Goal: Information Seeking & Learning: Check status

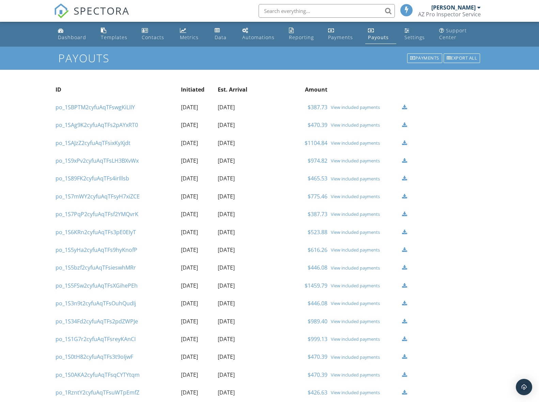
click at [359, 107] on div "View included payments" at bounding box center [365, 107] width 68 height 5
click at [365, 125] on div "View included payments" at bounding box center [365, 124] width 68 height 5
click at [352, 143] on div "View included payments" at bounding box center [365, 142] width 68 height 5
click at [352, 161] on div "View included payments" at bounding box center [365, 160] width 68 height 5
click at [342, 179] on div "View included payments" at bounding box center [365, 178] width 68 height 5
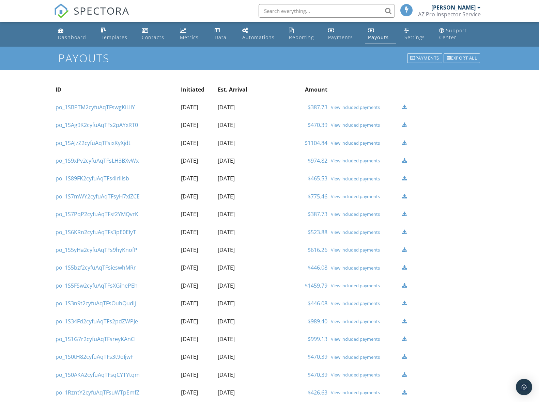
click at [341, 197] on div "View included payments" at bounding box center [365, 196] width 68 height 5
click at [347, 214] on div "View included payments" at bounding box center [365, 214] width 68 height 5
click at [343, 233] on div "View included payments" at bounding box center [365, 232] width 68 height 5
click at [346, 250] on div "View included payments" at bounding box center [365, 249] width 68 height 5
click at [347, 268] on div "View included payments" at bounding box center [365, 267] width 68 height 5
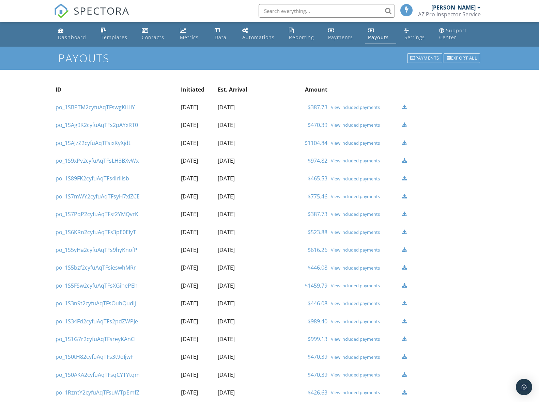
click at [352, 287] on div "View included payments" at bounding box center [365, 285] width 68 height 5
click at [355, 305] on div "View included payments" at bounding box center [365, 303] width 68 height 5
click at [346, 321] on div "View included payments" at bounding box center [365, 321] width 68 height 5
click at [351, 339] on div "View included payments" at bounding box center [365, 339] width 68 height 5
click at [349, 357] on div "View included payments" at bounding box center [365, 357] width 68 height 5
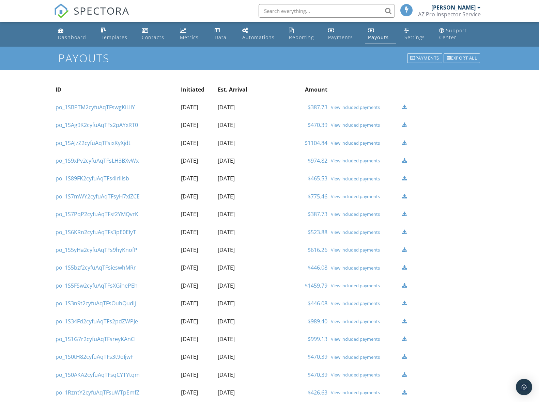
click at [71, 37] on div "Dashboard" at bounding box center [72, 37] width 28 height 6
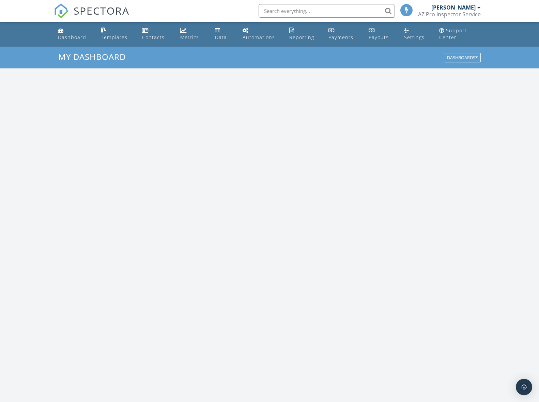
scroll to position [620, 539]
